Goal: Information Seeking & Learning: Find specific fact

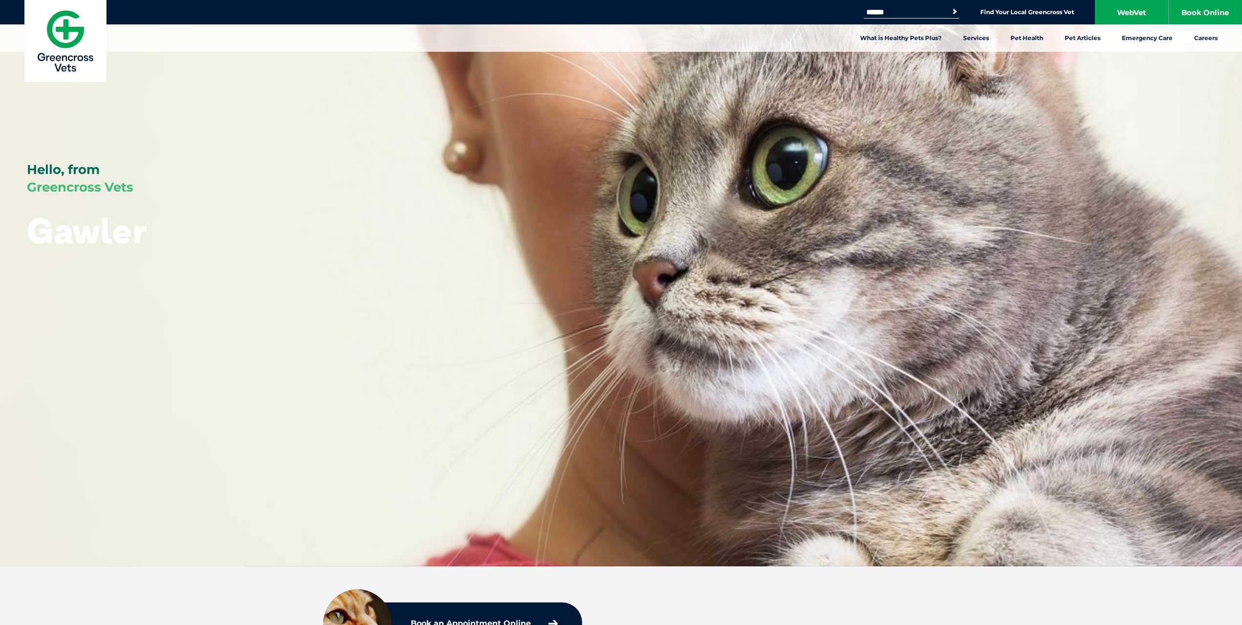
click at [911, 13] on input "Search for:" at bounding box center [905, 12] width 83 height 8
type input "****"
click at [950, 7] on button "Search" at bounding box center [955, 12] width 10 height 10
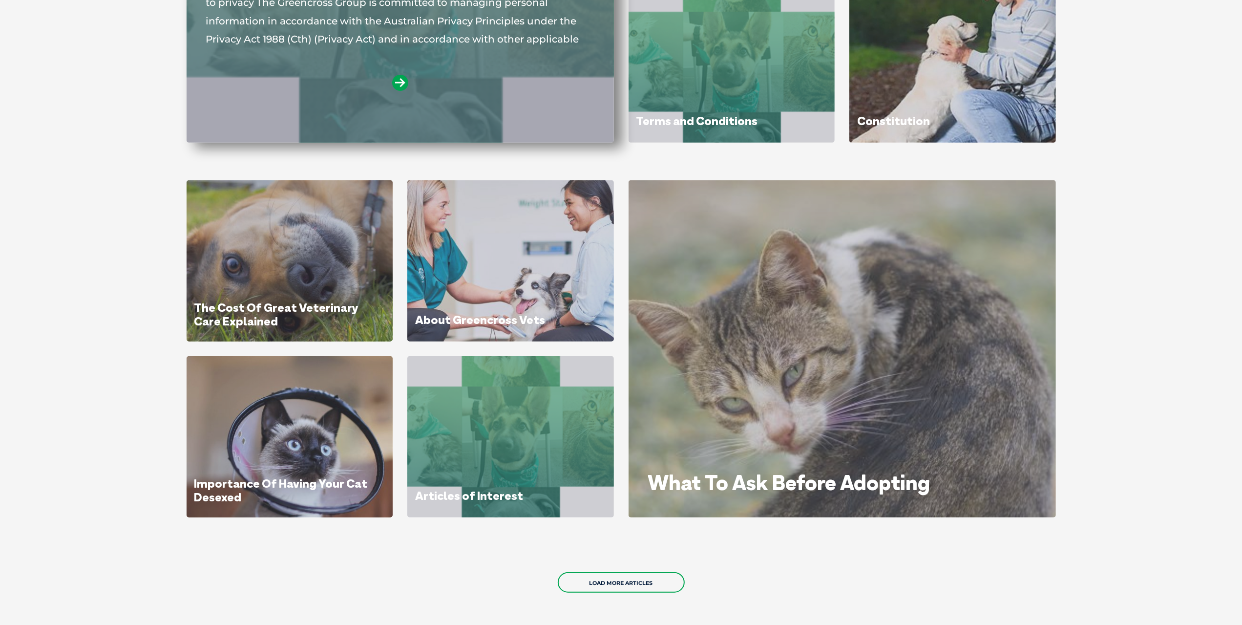
scroll to position [488, 0]
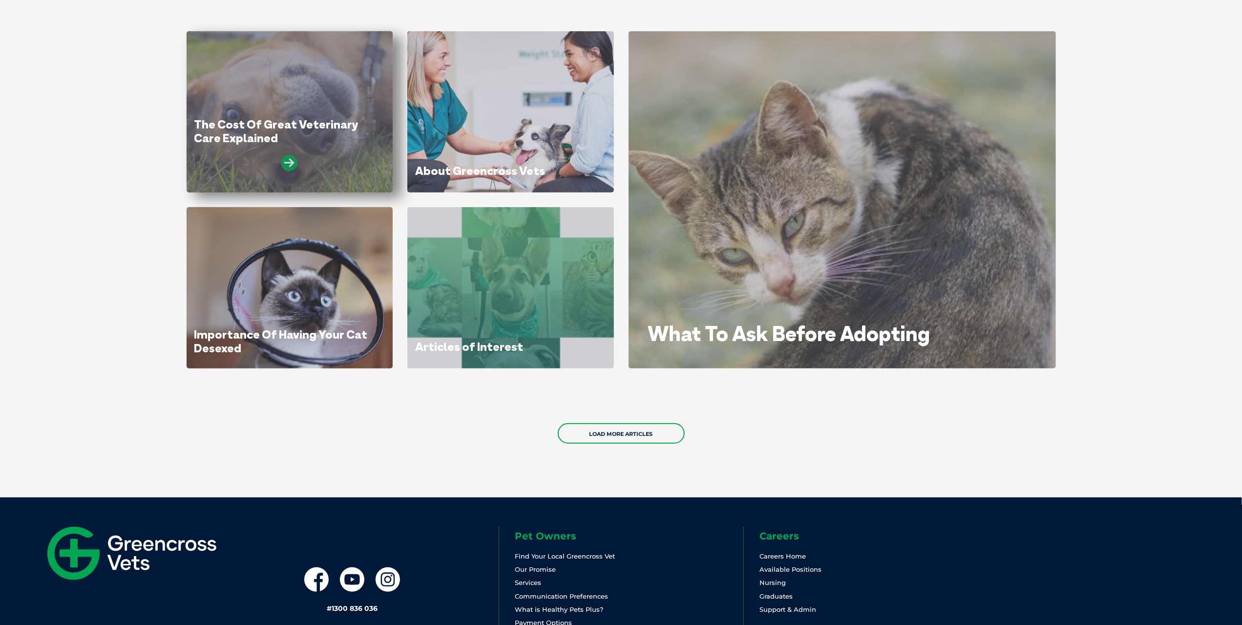
click at [290, 158] on icon at bounding box center [289, 163] width 16 height 16
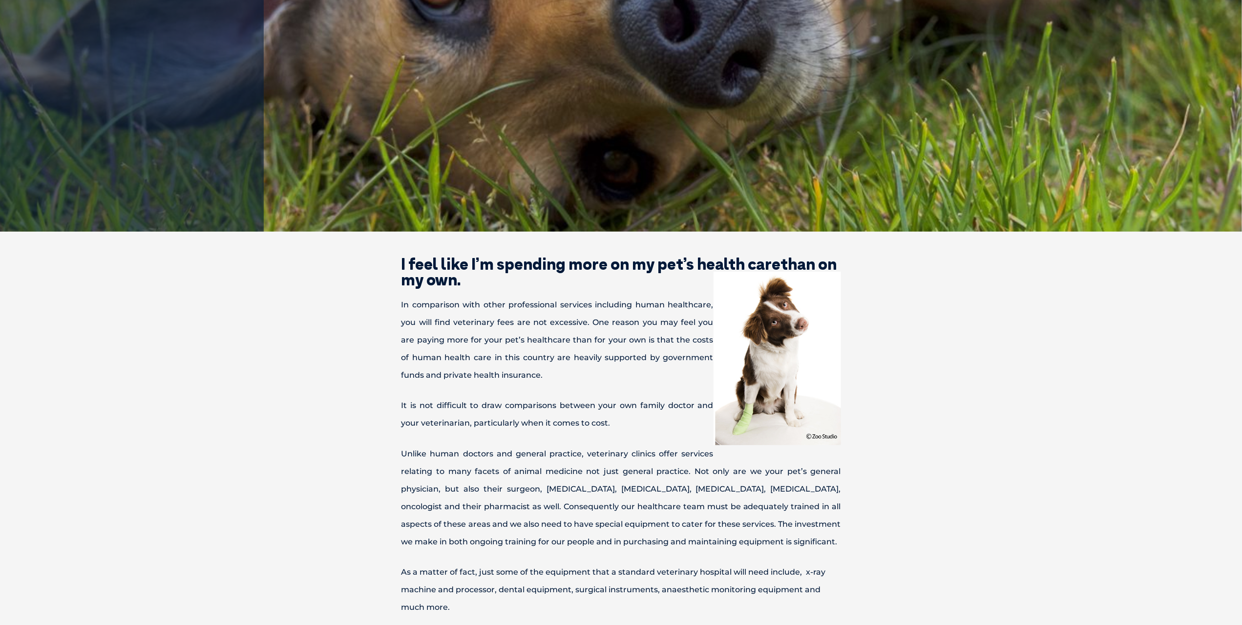
scroll to position [537, 0]
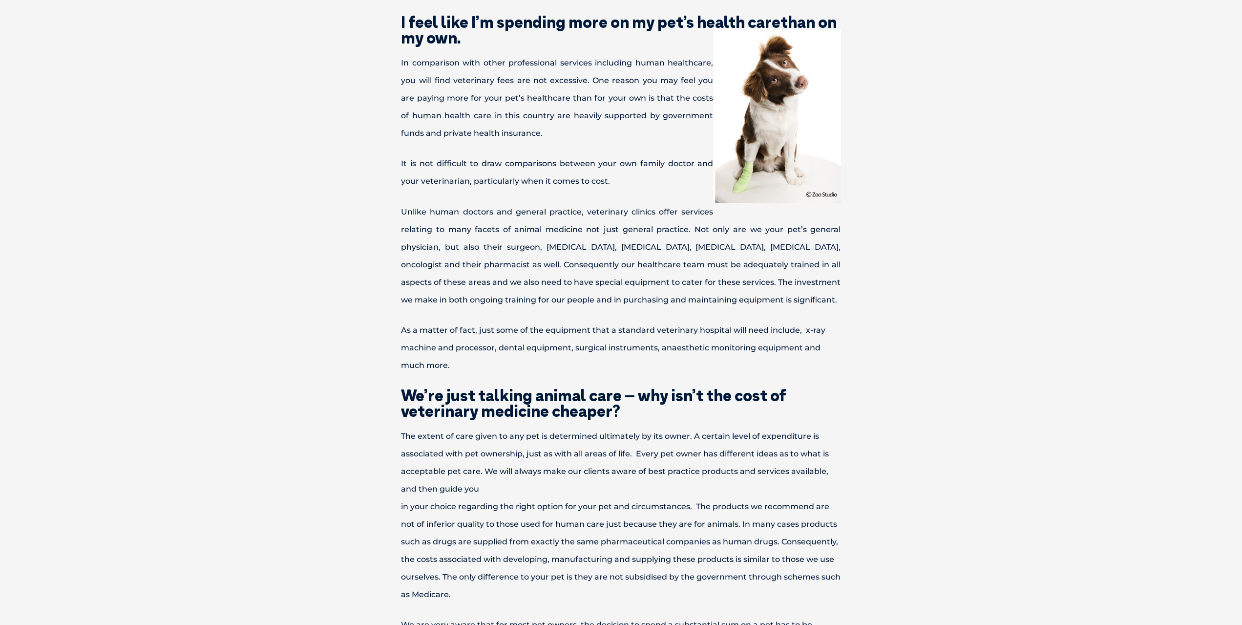
click at [790, 136] on img at bounding box center [777, 116] width 127 height 173
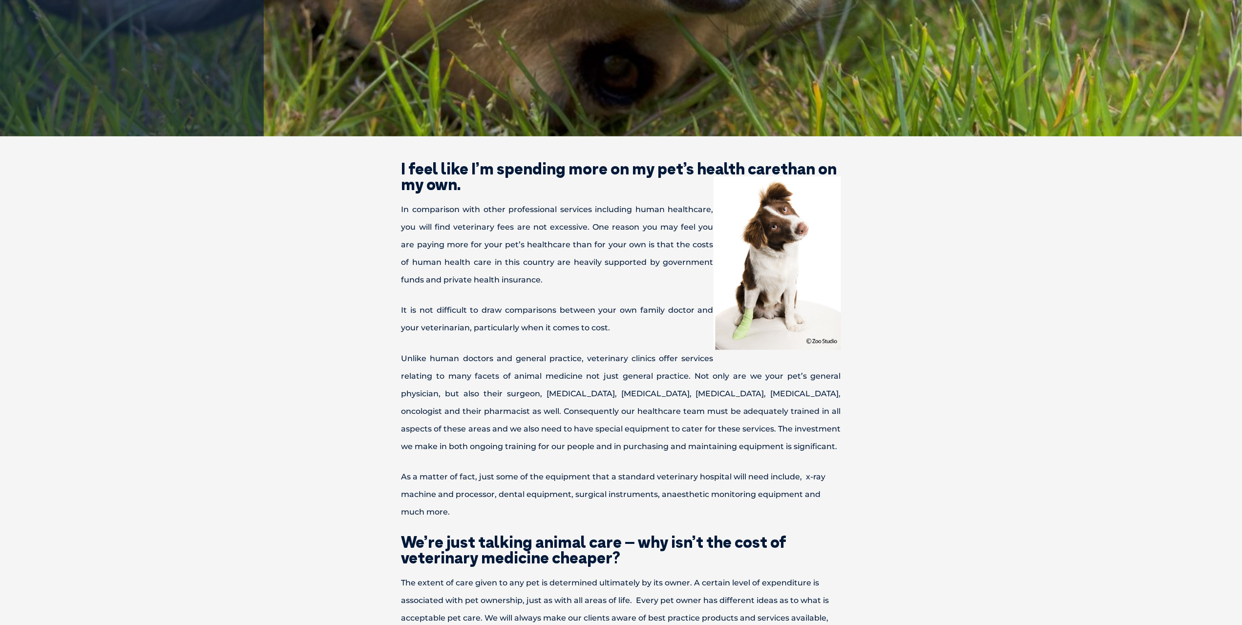
scroll to position [0, 0]
